Goal: Find contact information: Find contact information

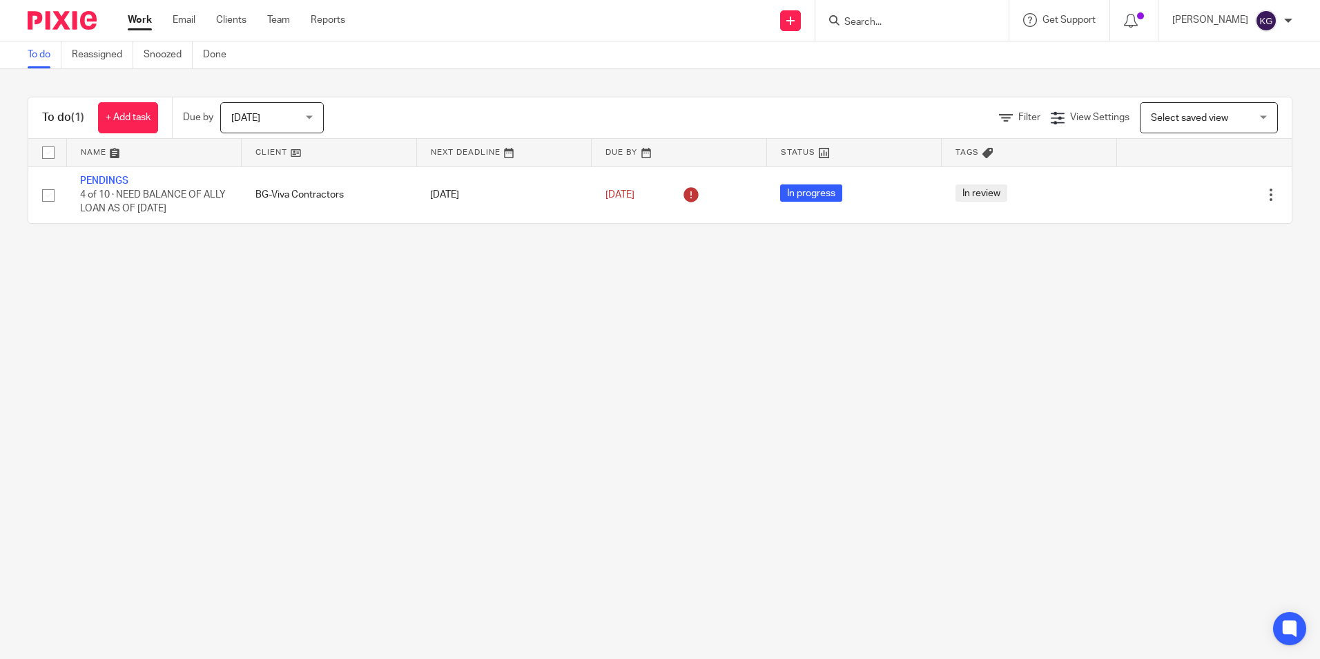
click at [899, 14] on form at bounding box center [916, 20] width 147 height 17
click at [895, 26] on input "Search" at bounding box center [905, 23] width 124 height 12
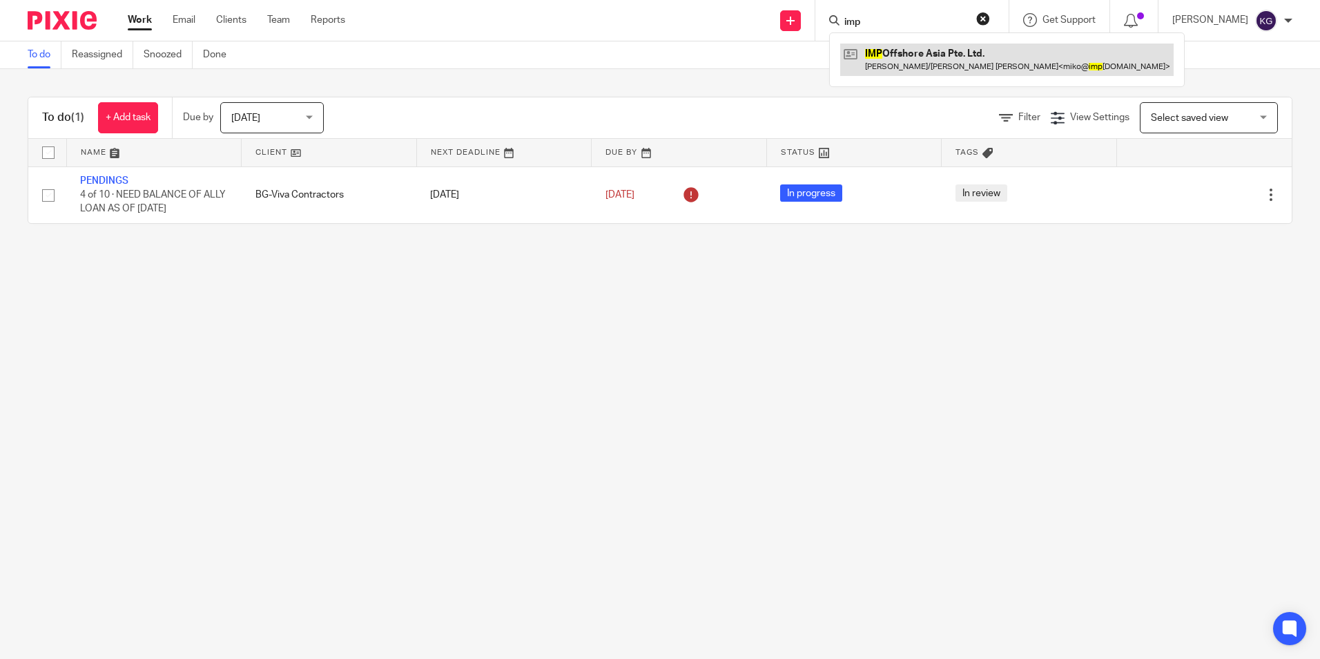
type input "imp"
click at [926, 44] on link at bounding box center [1006, 59] width 333 height 32
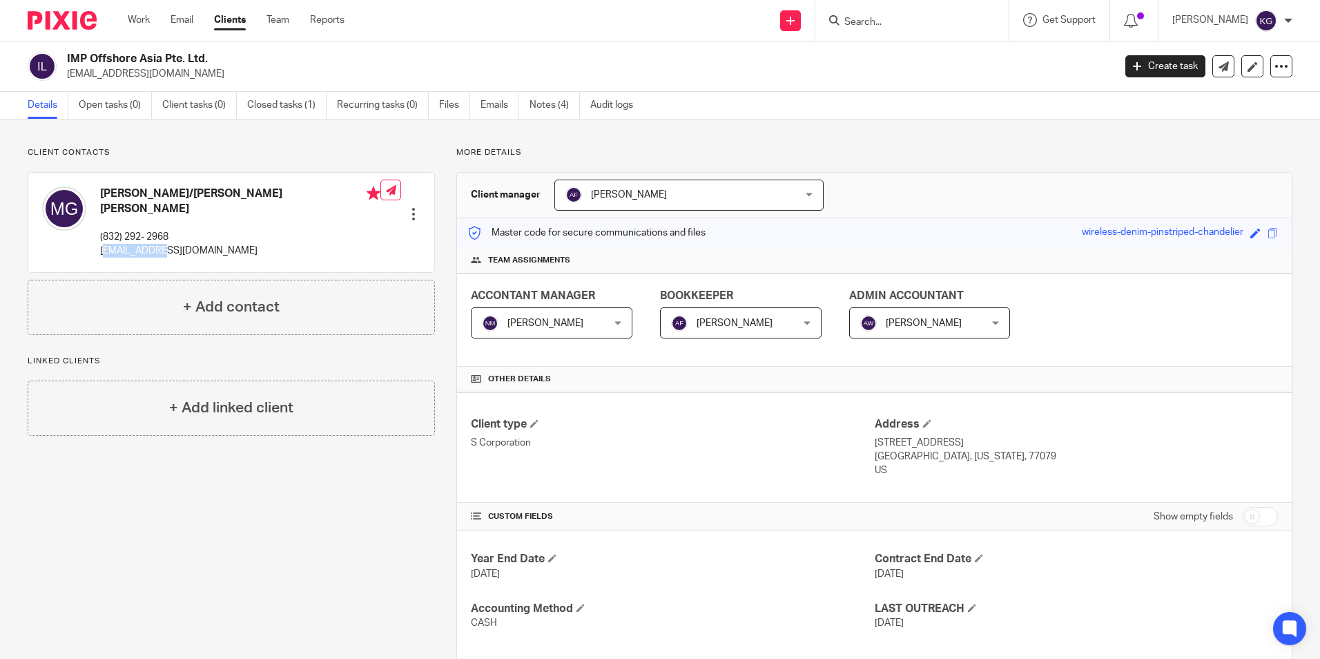
drag, startPoint x: 106, startPoint y: 242, endPoint x: 166, endPoint y: 242, distance: 59.4
click at [166, 244] on p "[EMAIL_ADDRESS][DOMAIN_NAME]" at bounding box center [240, 251] width 280 height 14
drag, startPoint x: 166, startPoint y: 242, endPoint x: 213, endPoint y: 252, distance: 47.9
click at [239, 252] on div "[PERSON_NAME]/[PERSON_NAME] [PERSON_NAME] (832) 292- 2968 [EMAIL_ADDRESS][DOMAI…" at bounding box center [211, 222] width 338 height 86
drag, startPoint x: 103, startPoint y: 237, endPoint x: 208, endPoint y: 244, distance: 105.1
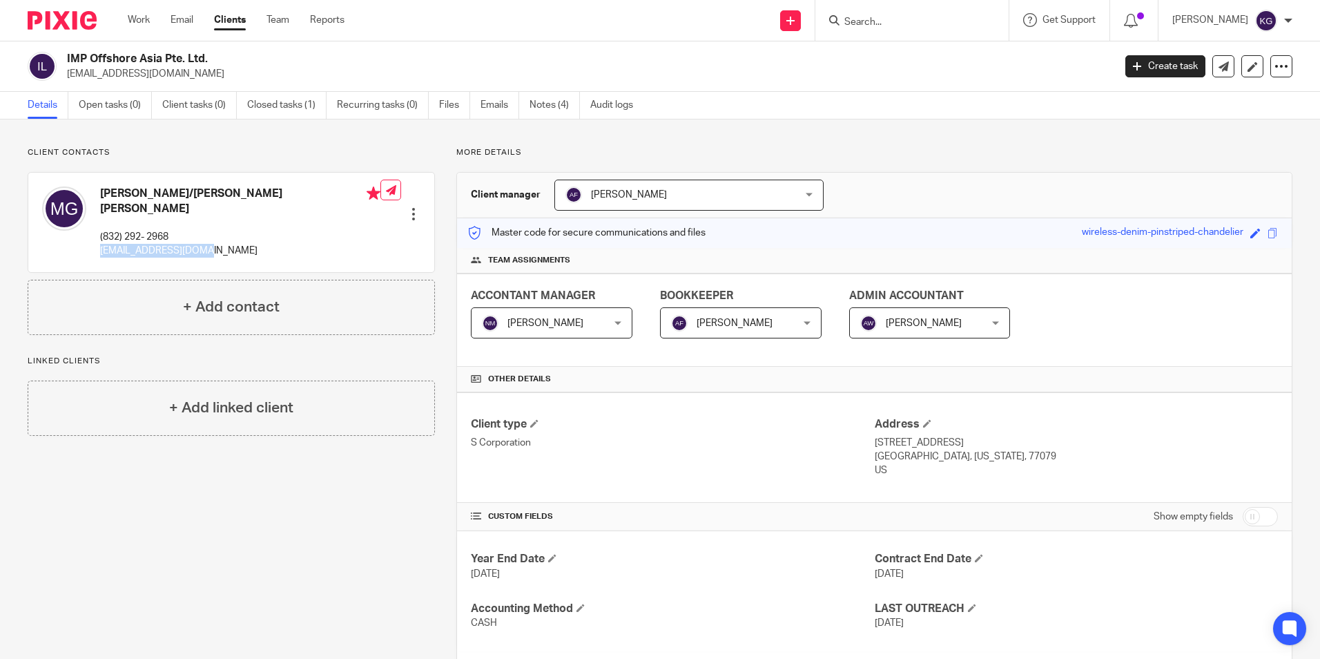
click at [208, 244] on p "[EMAIL_ADDRESS][DOMAIN_NAME]" at bounding box center [240, 251] width 280 height 14
copy p "[EMAIL_ADDRESS][DOMAIN_NAME]"
